Goal: Check status: Check status

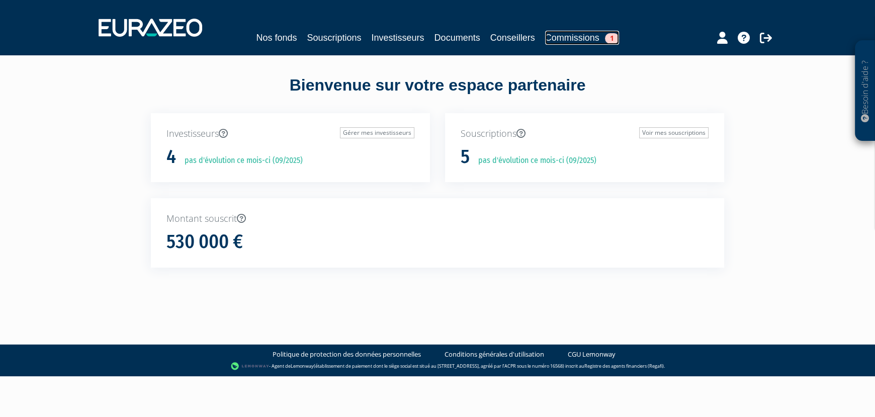
click at [569, 40] on link "Commissions 1" at bounding box center [582, 38] width 74 height 14
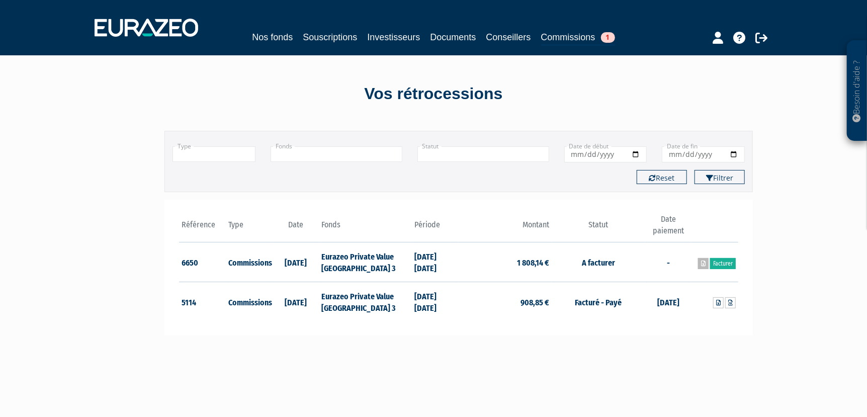
click at [701, 262] on icon at bounding box center [703, 263] width 5 height 6
click at [267, 263] on td "Commissions" at bounding box center [249, 262] width 47 height 40
click at [320, 30] on link "Souscriptions" at bounding box center [330, 37] width 54 height 14
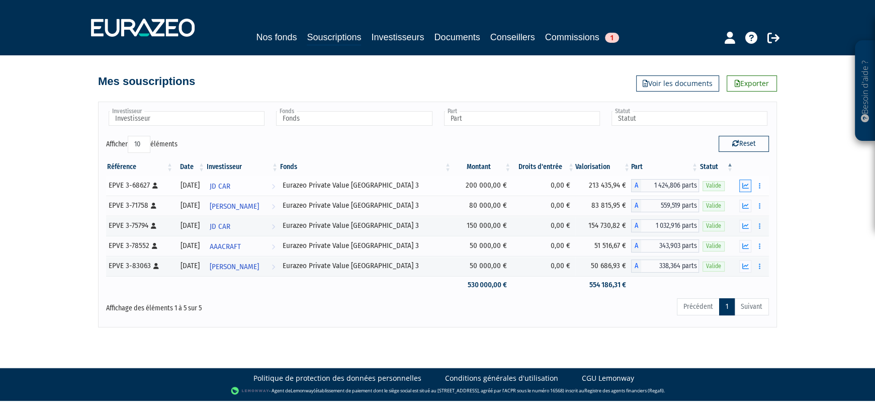
click at [743, 187] on icon "button" at bounding box center [745, 185] width 7 height 7
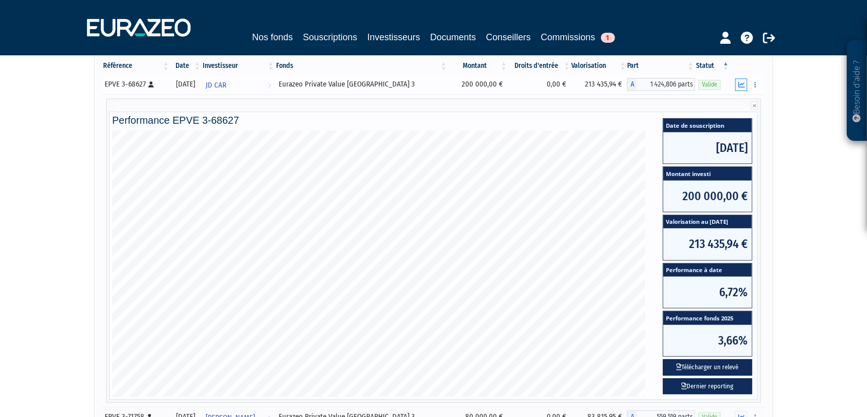
scroll to position [101, 0]
click at [740, 85] on icon "button" at bounding box center [741, 84] width 7 height 7
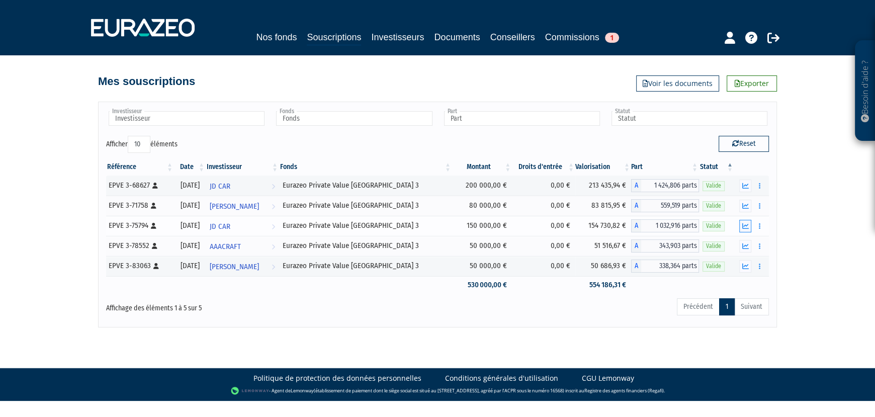
click at [743, 224] on icon "button" at bounding box center [745, 226] width 7 height 7
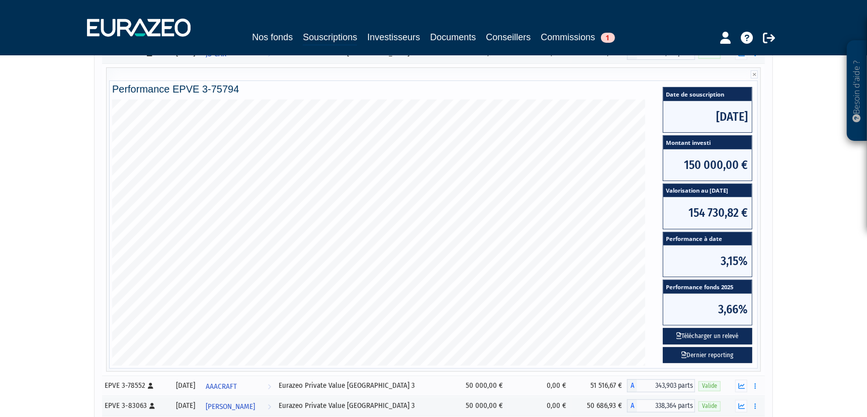
scroll to position [295, 0]
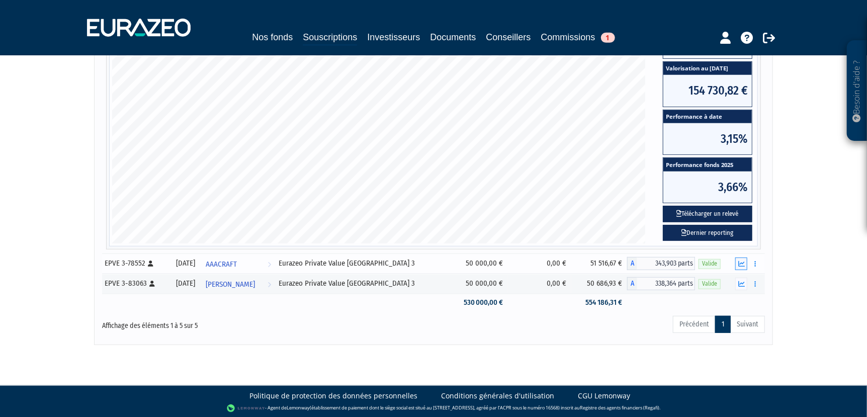
click at [740, 262] on icon "button" at bounding box center [741, 263] width 7 height 7
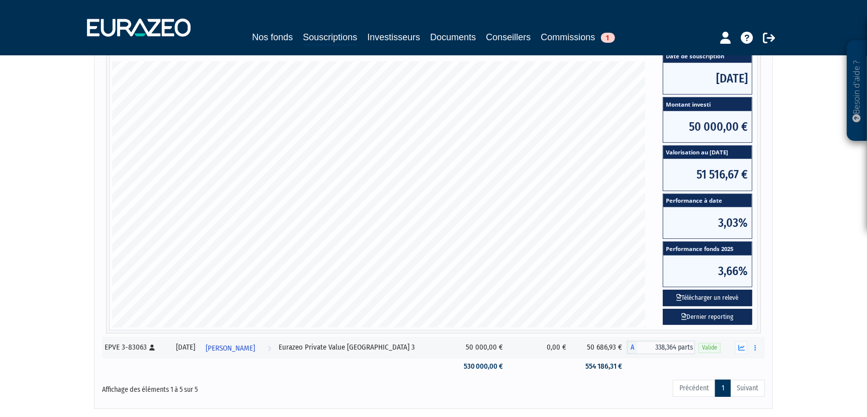
scroll to position [235, 0]
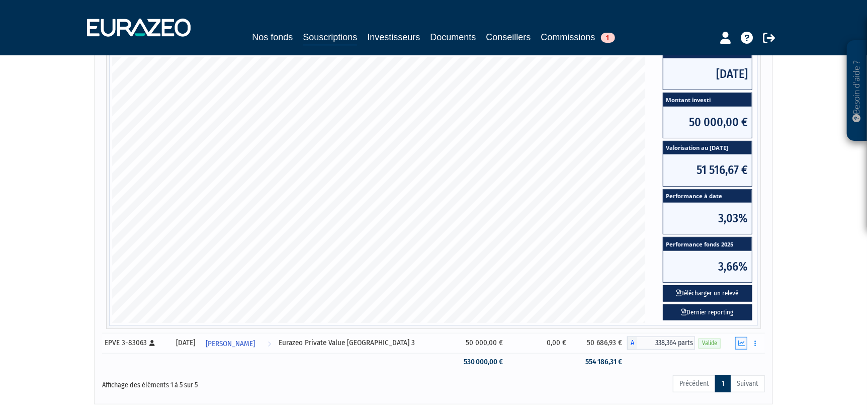
click at [741, 344] on icon "button" at bounding box center [741, 343] width 7 height 7
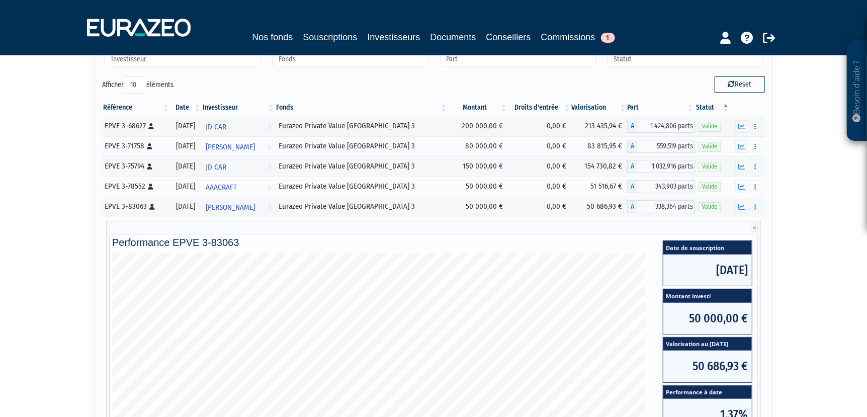
scroll to position [0, 0]
